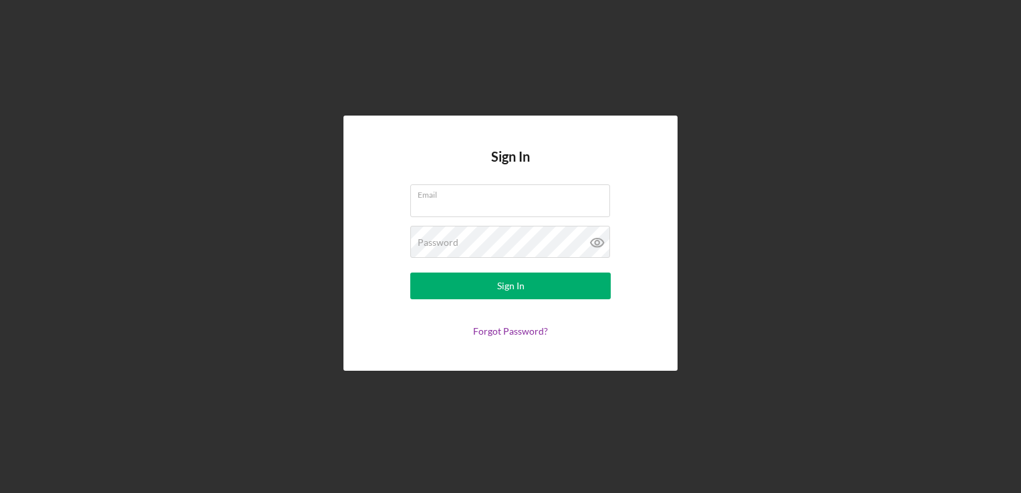
type input "[PERSON_NAME][EMAIL_ADDRESS][DOMAIN_NAME]"
click at [546, 290] on button "Sign In" at bounding box center [510, 286] width 200 height 27
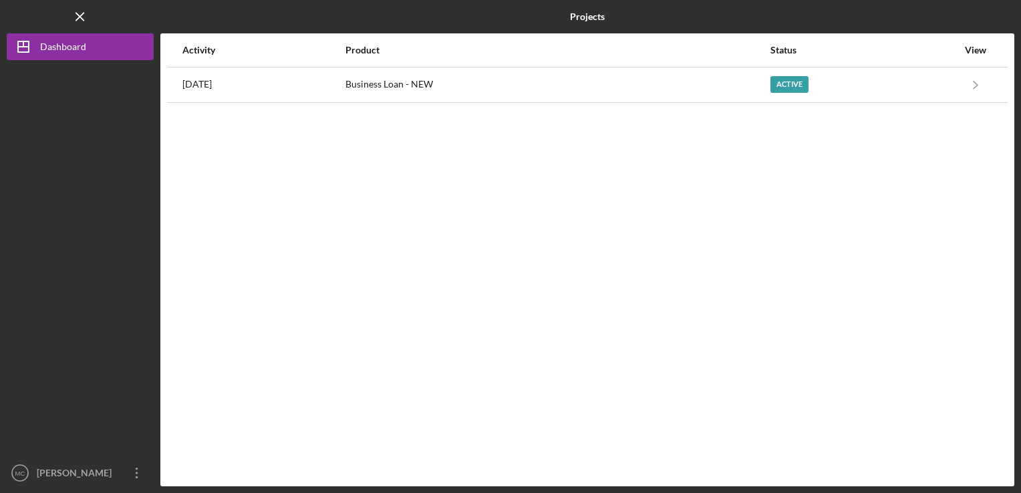
click at [946, 87] on div "Active" at bounding box center [863, 84] width 187 height 33
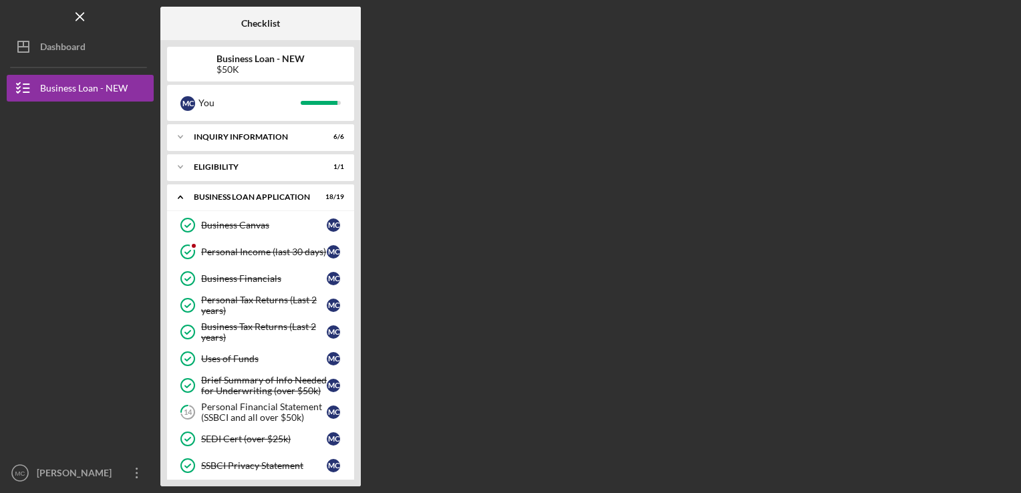
click at [284, 403] on div "Personal Financial Statement (SSBCI and all over $50k)" at bounding box center [264, 411] width 126 height 21
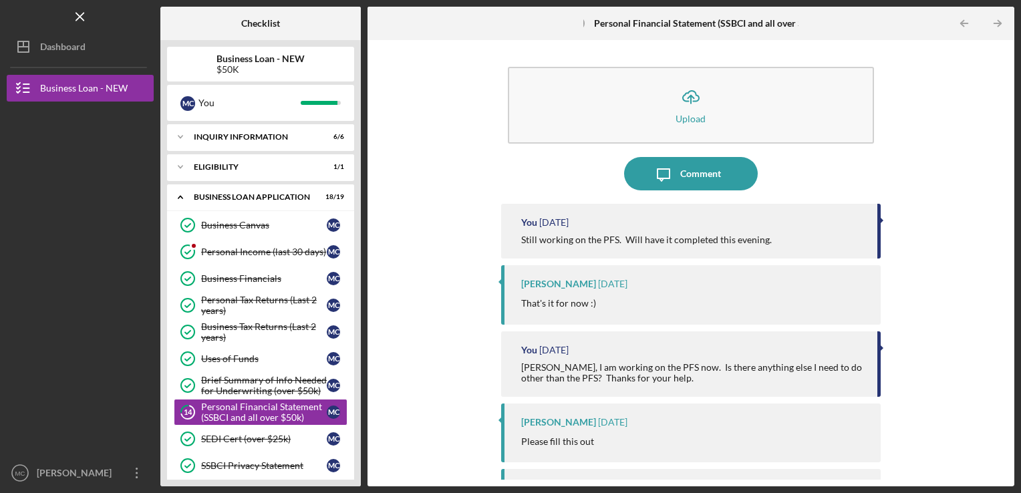
click at [715, 123] on button "Icon/Upload Upload" at bounding box center [691, 105] width 367 height 77
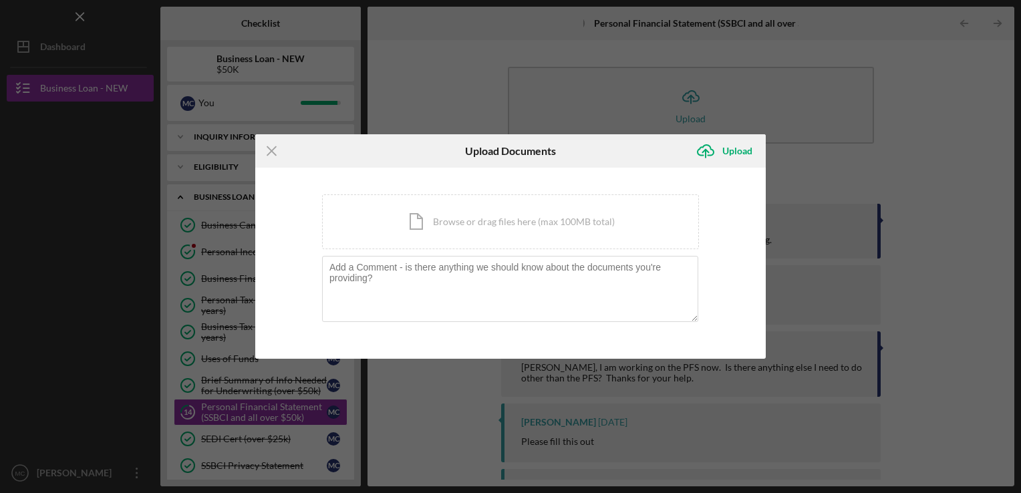
click at [435, 226] on div "Icon/Document Browse or drag files here (max 100MB total) Tap to choose files o…" at bounding box center [510, 221] width 377 height 55
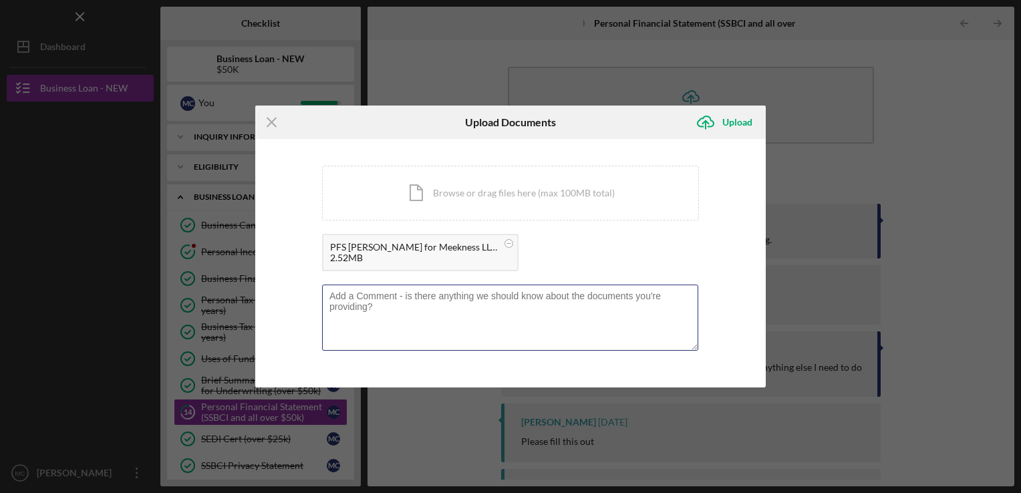
click at [349, 307] on textarea at bounding box center [510, 317] width 376 height 65
type textarea "f"
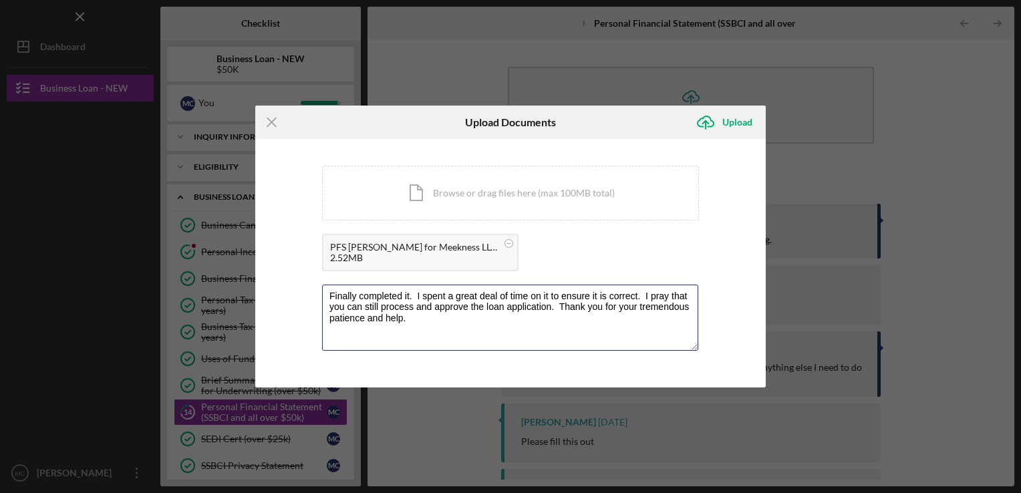
click at [331, 295] on textarea "Finally completed it. I spent a great deal of time on it to ensure it is correc…" at bounding box center [510, 317] width 376 height 65
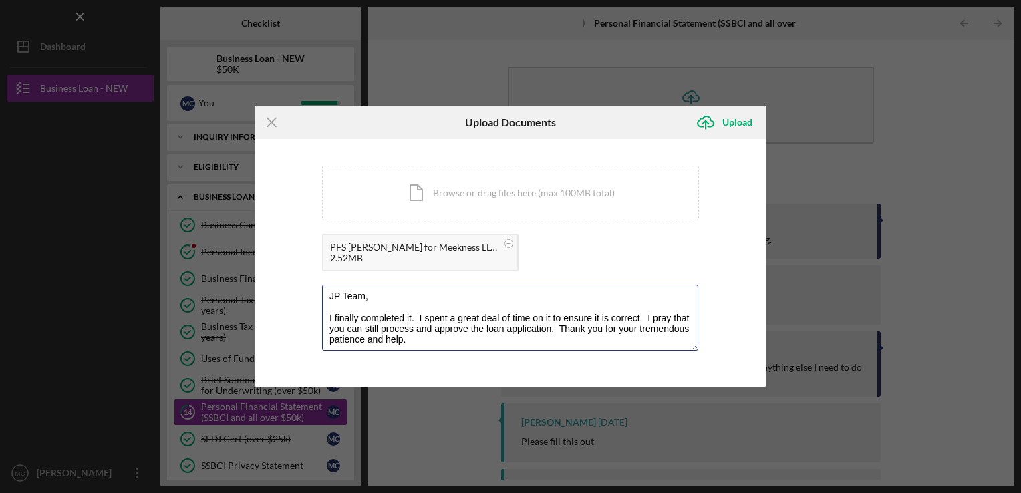
click at [411, 320] on textarea "JP Team, I finally completed it. I spent a great deal of time on it to ensure i…" at bounding box center [510, 317] width 376 height 65
click at [486, 339] on textarea "JP Team, I finally completed my updated PFS. I spent a great deal of time on it…" at bounding box center [510, 317] width 376 height 65
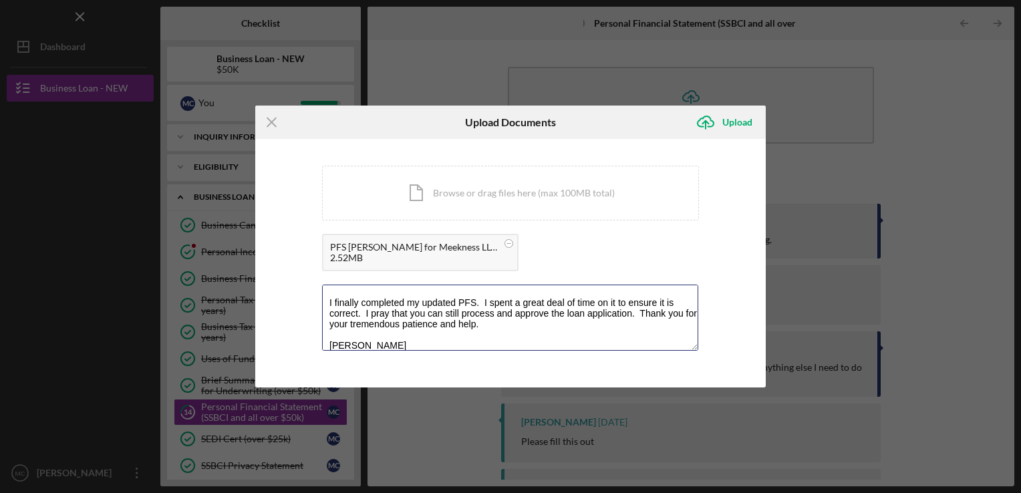
type textarea "JP Team, I finally completed my updated PFS. I spent a great deal of time on it…"
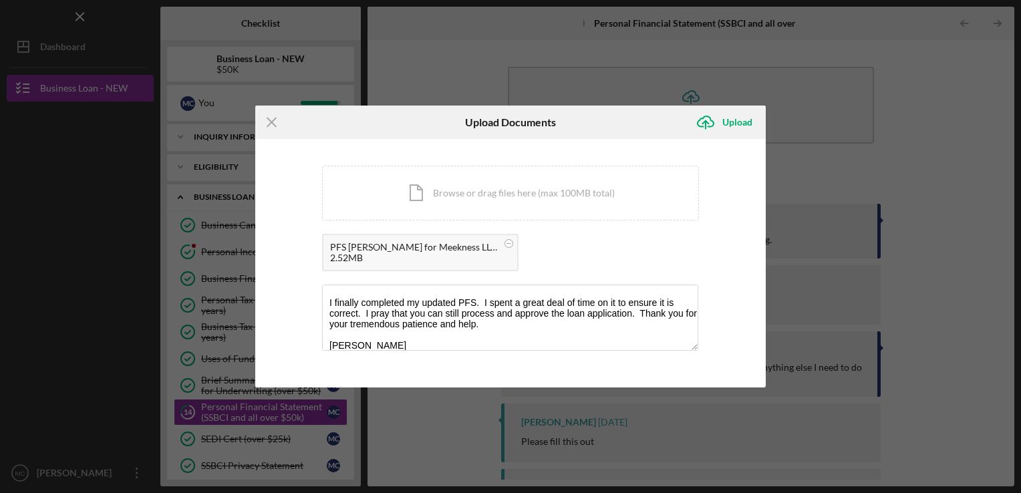
click at [727, 122] on div "Upload" at bounding box center [737, 122] width 30 height 27
